Goal: Information Seeking & Learning: Learn about a topic

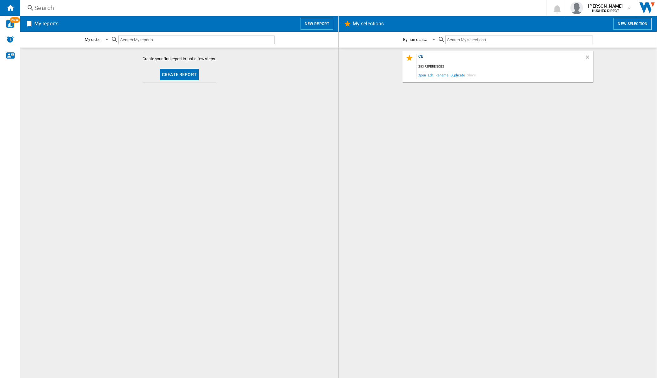
click at [419, 54] on div "ce" at bounding box center [501, 58] width 168 height 9
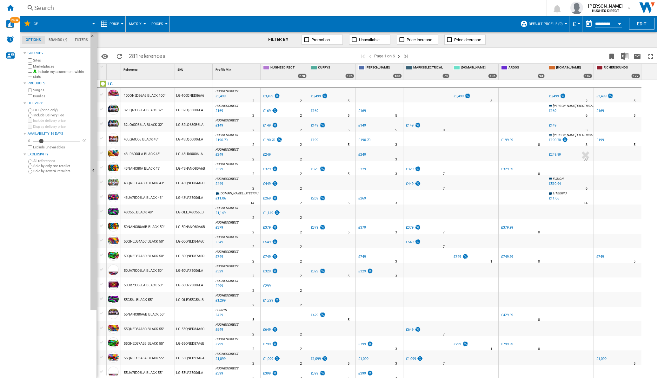
click at [138, 23] on span "Matrix" at bounding box center [135, 24] width 13 height 4
click at [141, 57] on span "Ranking" at bounding box center [138, 55] width 17 height 6
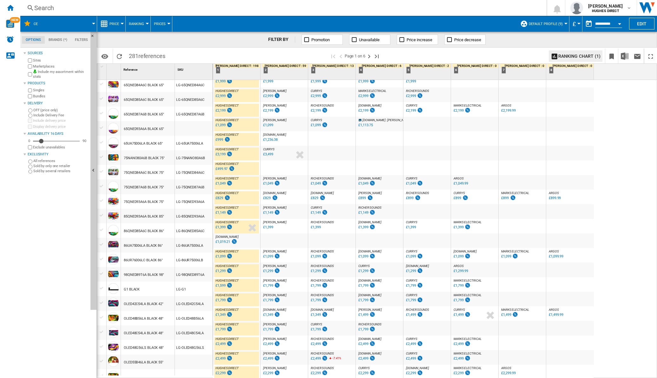
scroll to position [438, 0]
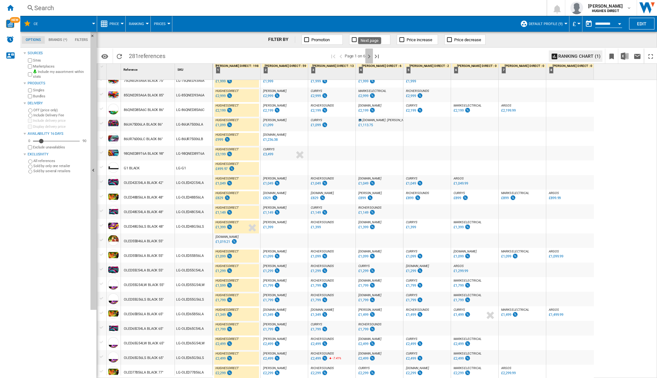
click at [371, 56] on ng-md-icon "Next page" at bounding box center [369, 57] width 8 height 8
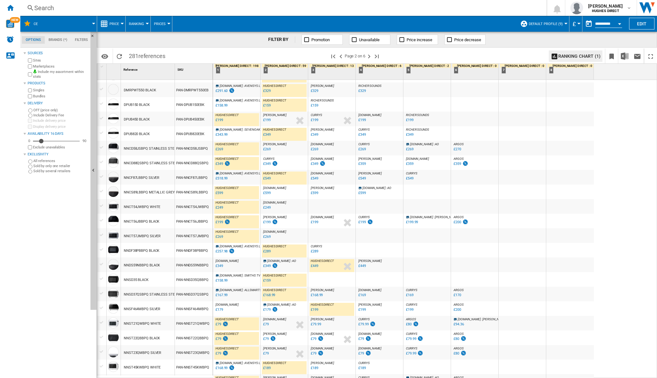
scroll to position [446, 0]
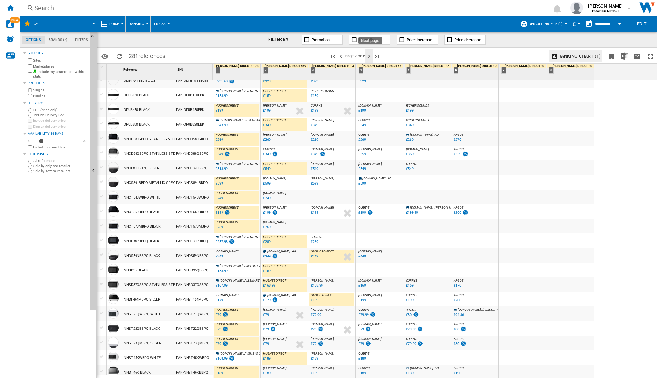
click at [372, 59] on ng-md-icon "Next page" at bounding box center [369, 57] width 8 height 8
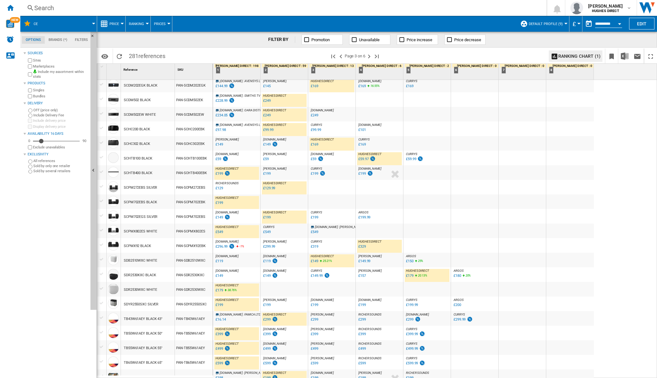
scroll to position [79, 0]
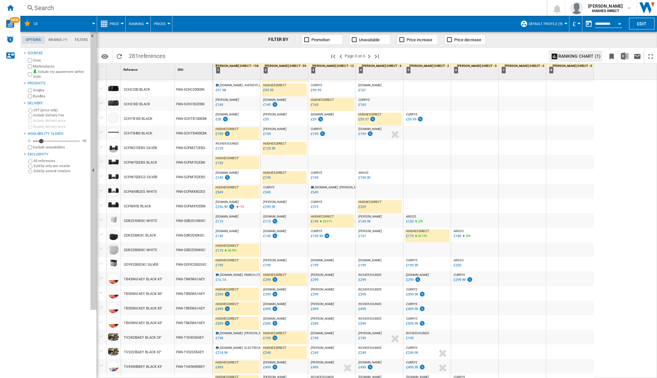
click at [314, 236] on div "£149.99" at bounding box center [317, 236] width 12 height 4
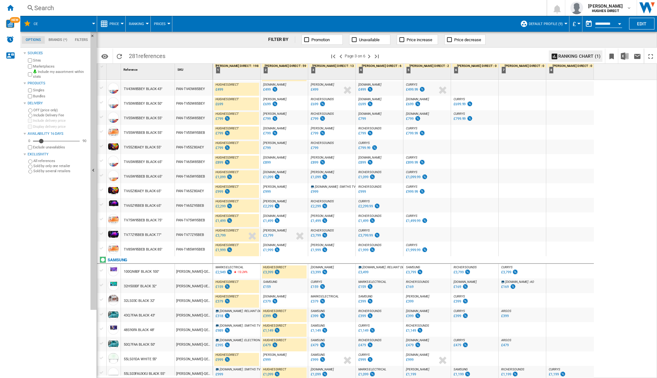
scroll to position [397, 0]
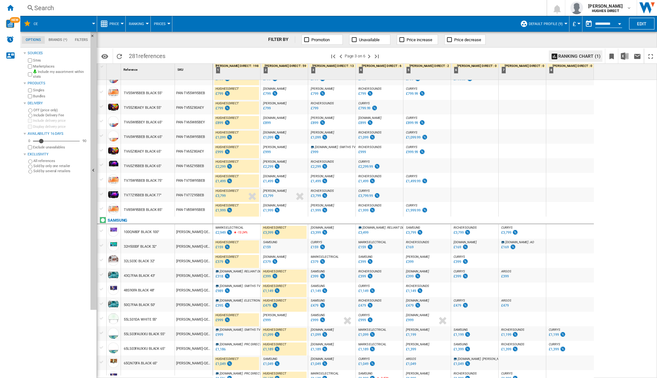
click at [224, 234] on div "£2,949" at bounding box center [221, 233] width 10 height 4
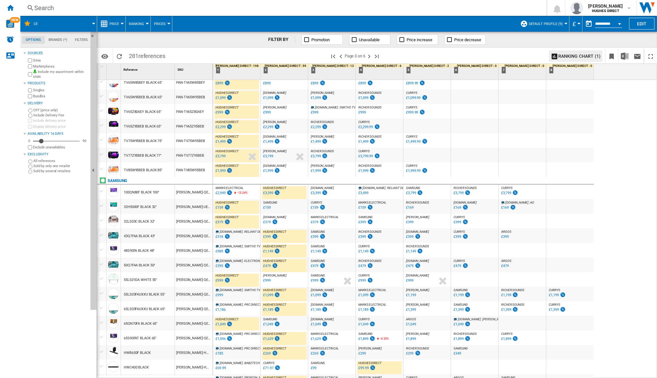
scroll to position [446, 0]
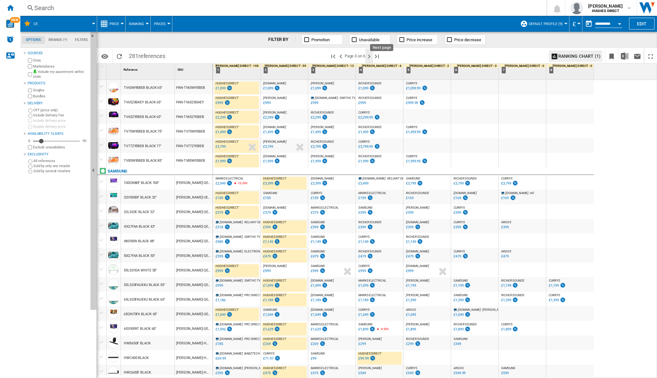
click at [371, 56] on ng-md-icon "Next page" at bounding box center [369, 57] width 8 height 8
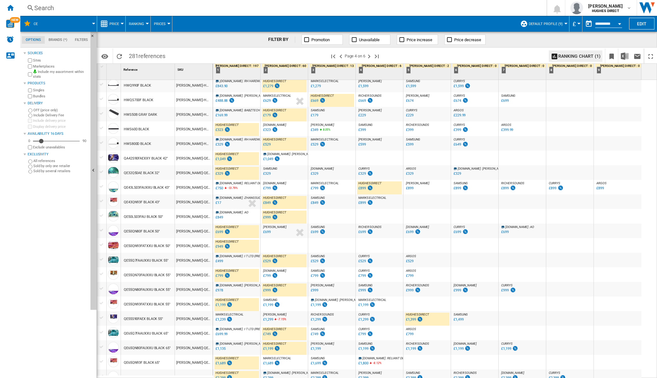
scroll to position [119, 0]
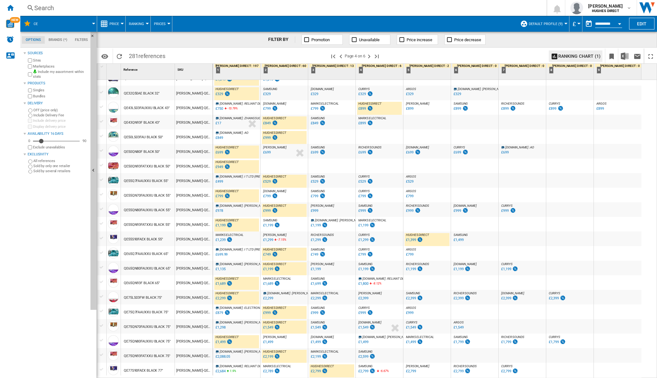
click at [368, 239] on div "£1,299" at bounding box center [367, 240] width 18 height 6
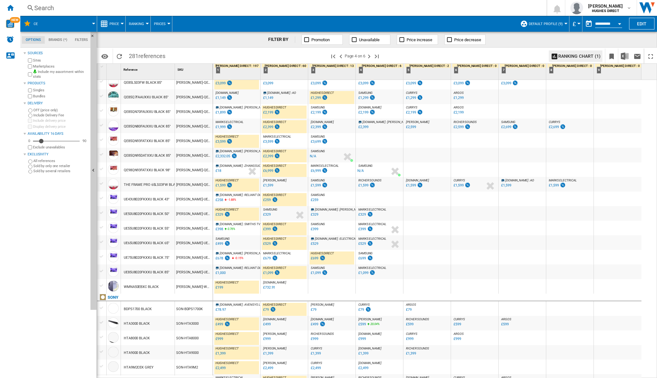
scroll to position [446, 0]
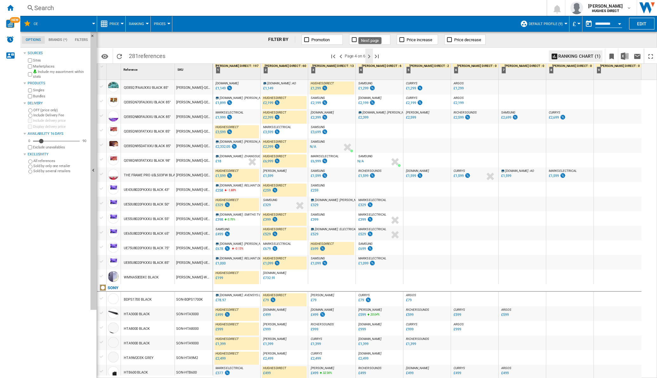
click at [372, 57] on ng-md-icon "Next page" at bounding box center [369, 57] width 8 height 8
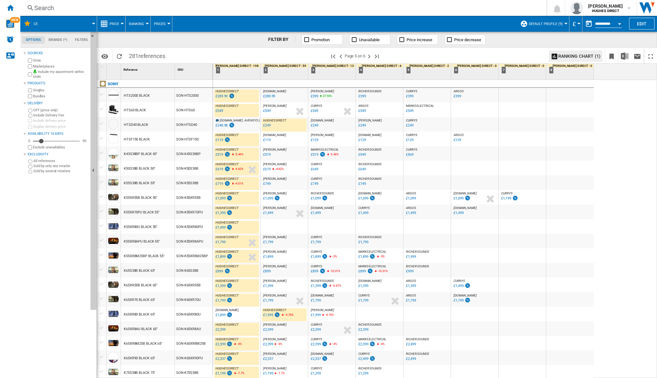
click at [317, 184] on div "£749" at bounding box center [315, 184] width 8 height 4
click at [224, 213] on div "£1,399" at bounding box center [221, 213] width 10 height 4
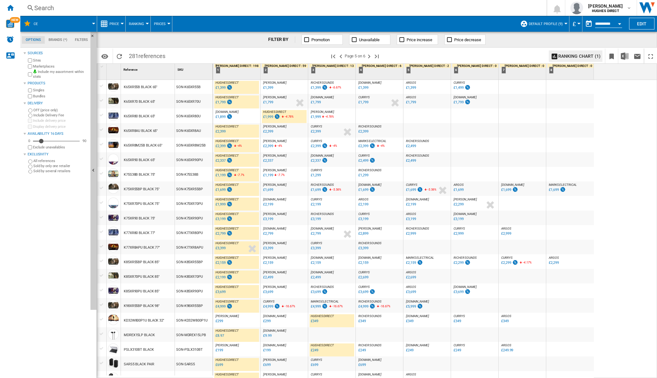
scroll to position [238, 0]
